Goal: Task Accomplishment & Management: Use online tool/utility

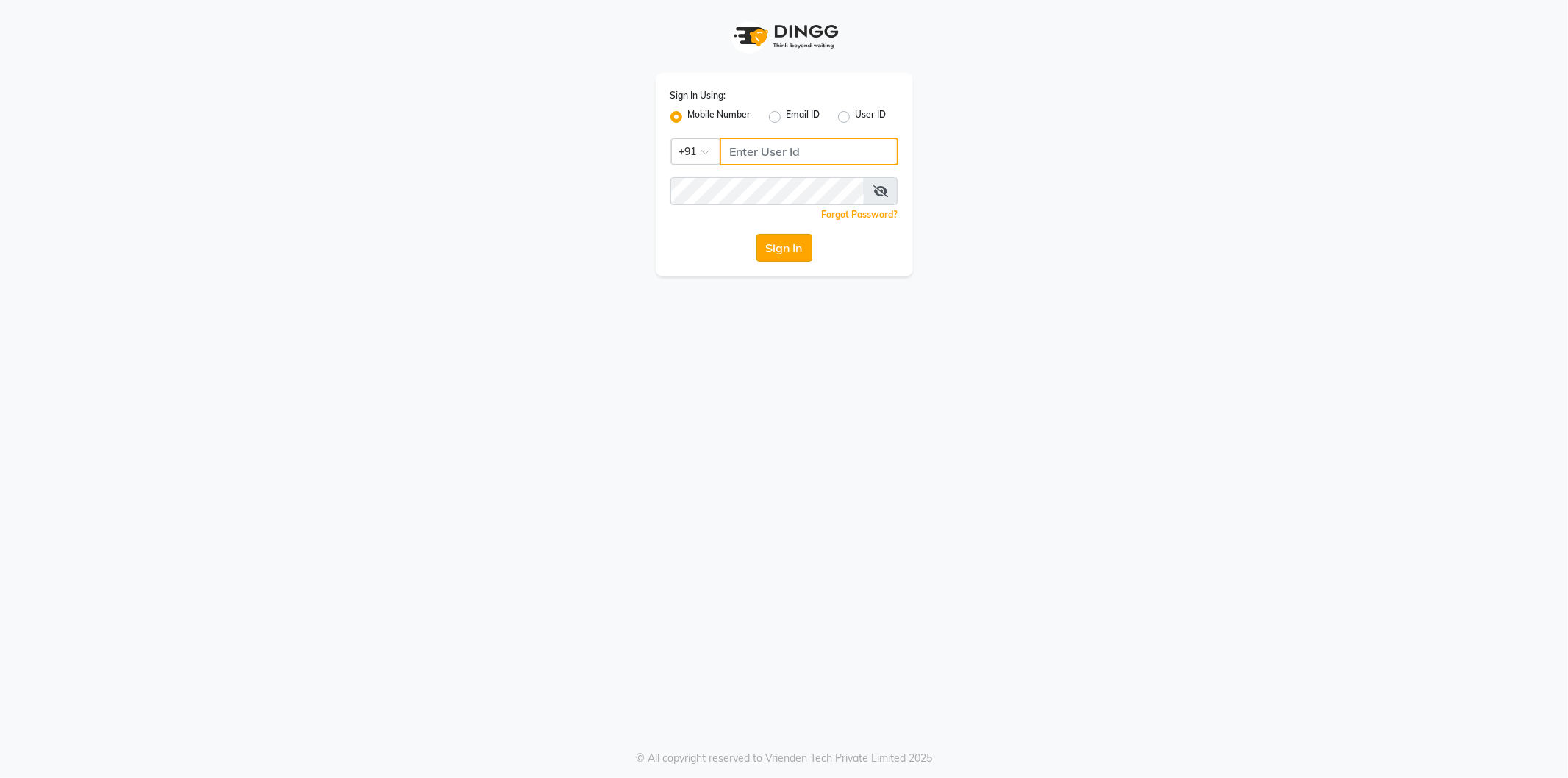
type input "9566910228"
click at [788, 248] on button "Sign In" at bounding box center [784, 248] width 56 height 28
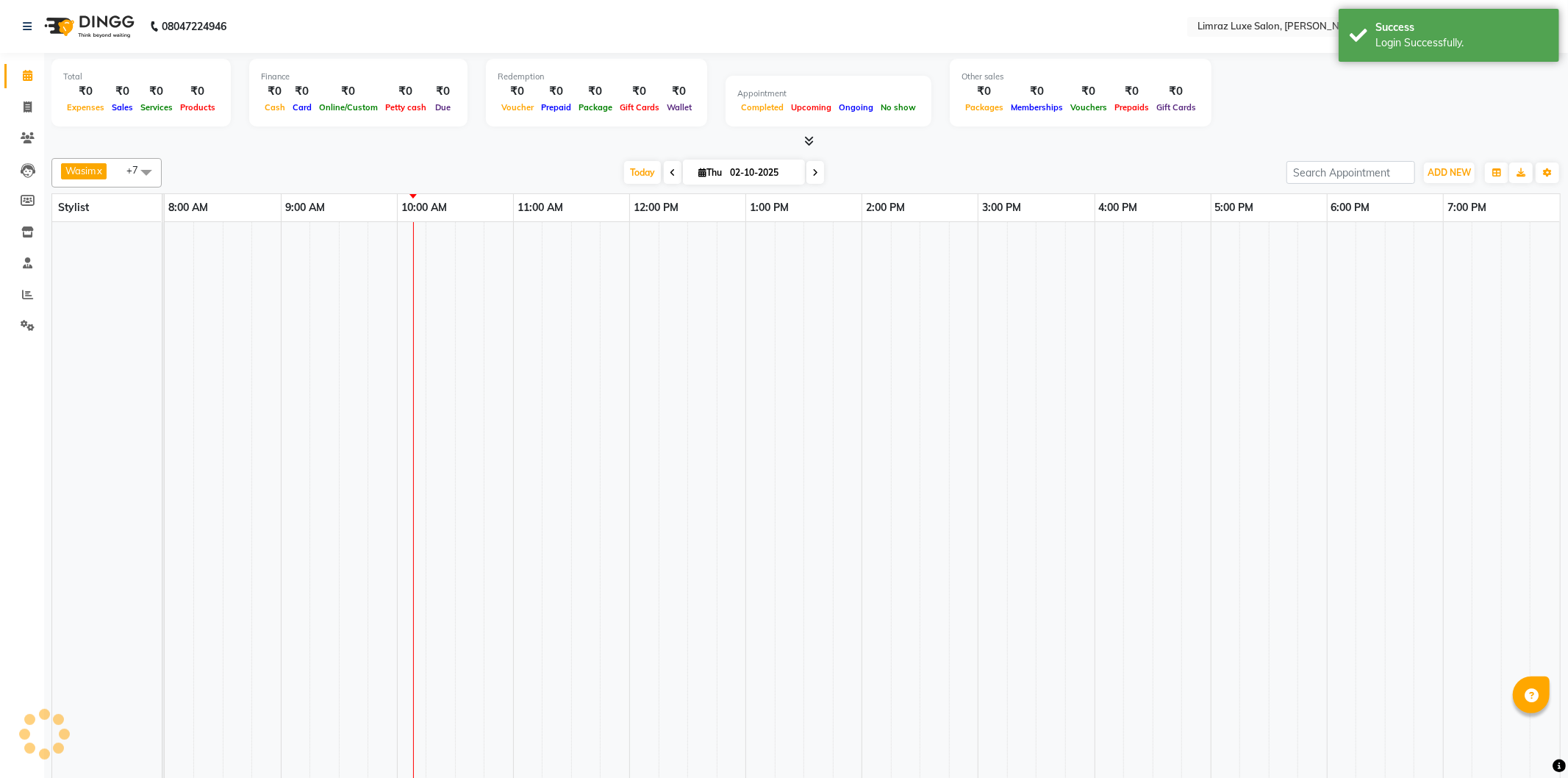
select select "en"
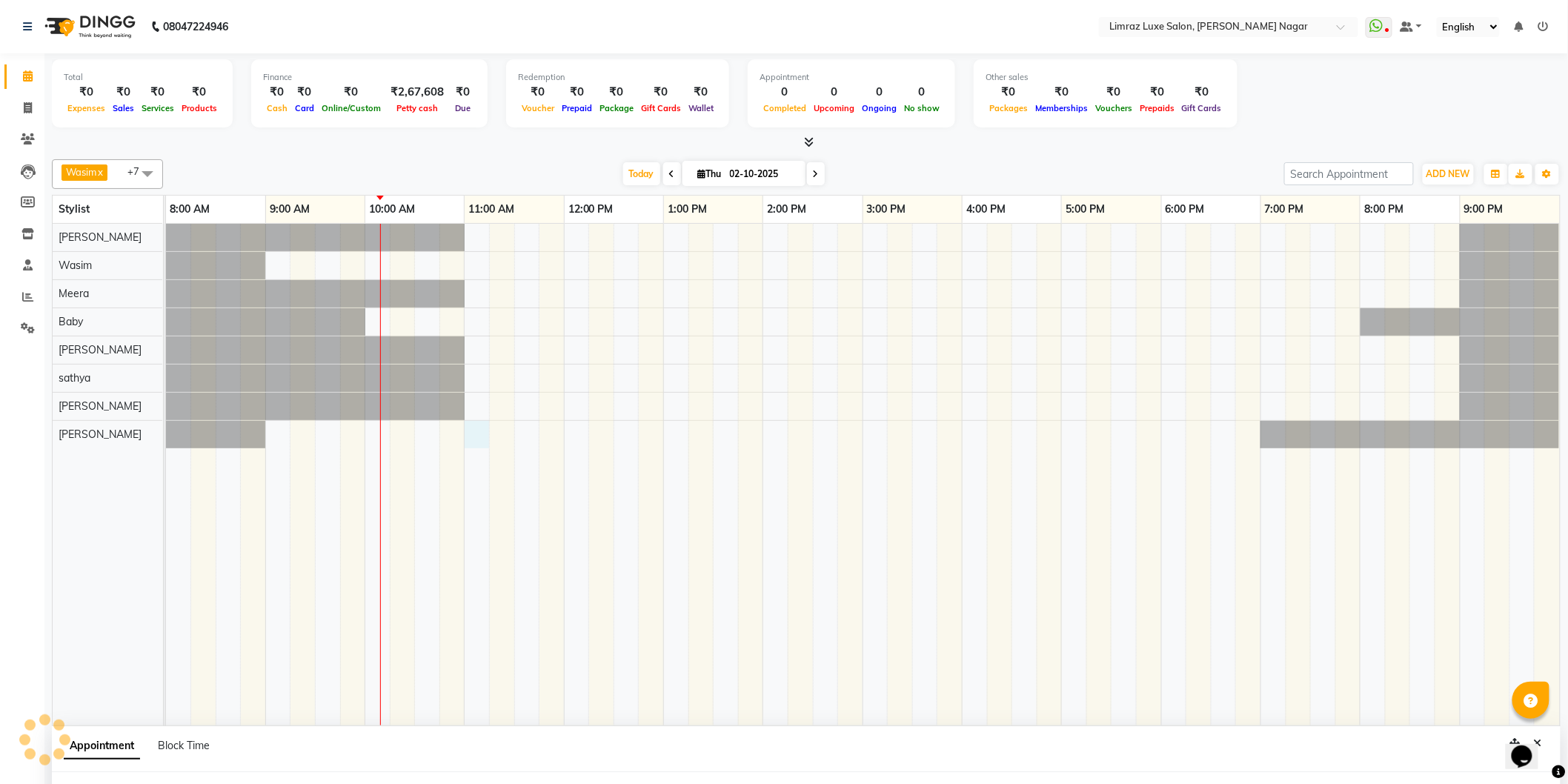
scroll to position [2, 0]
select select "89741"
select select "660"
select select "tentative"
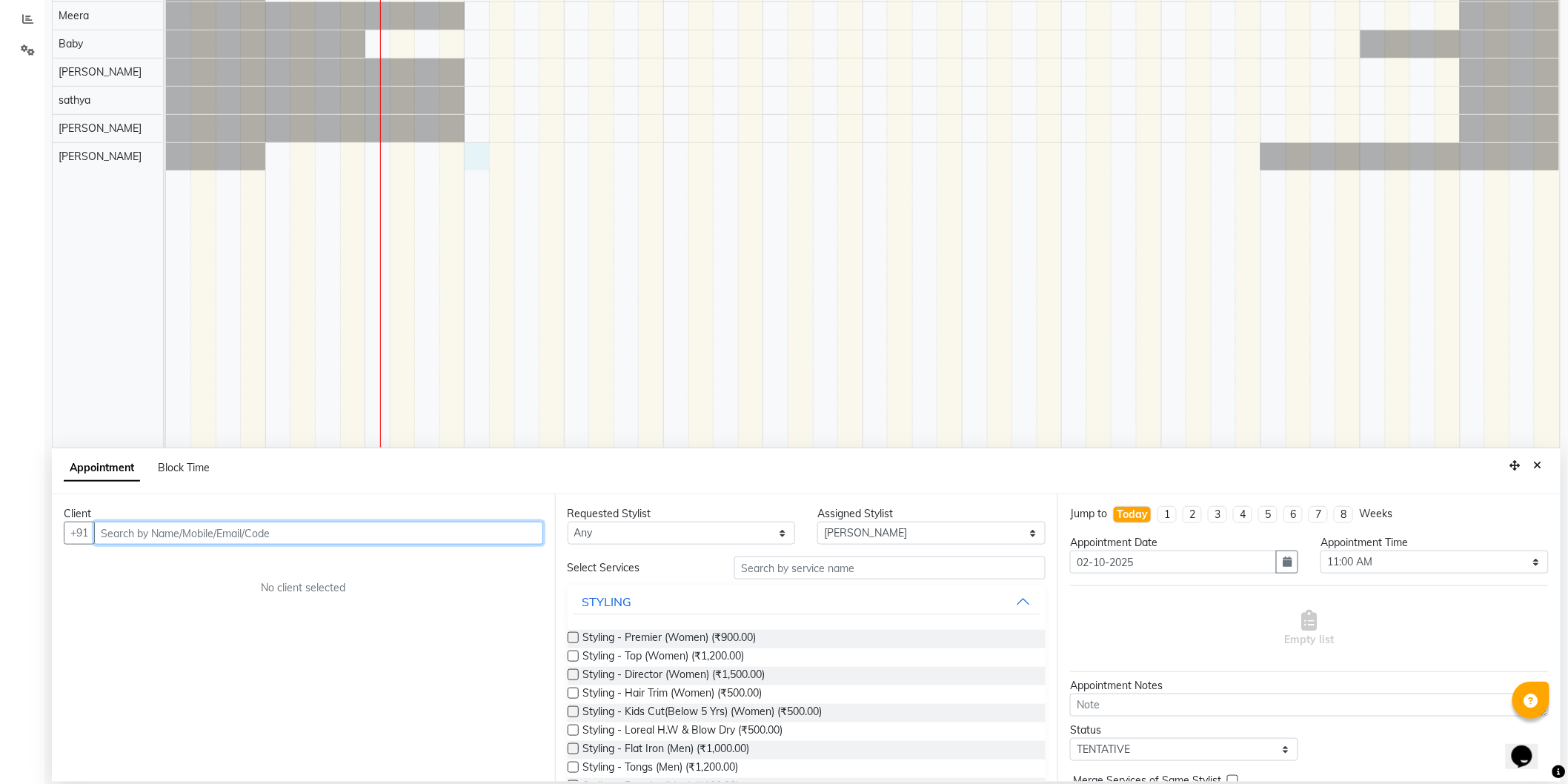
scroll to position [0, 0]
